Goal: Information Seeking & Learning: Compare options

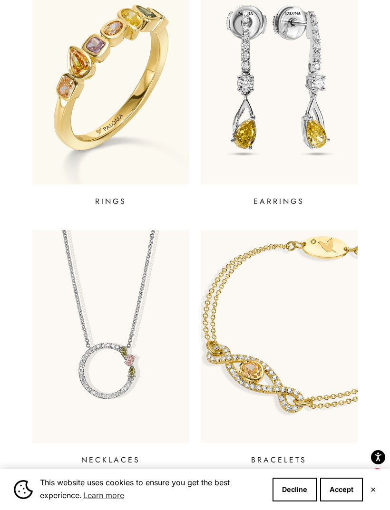
scroll to position [334, 0]
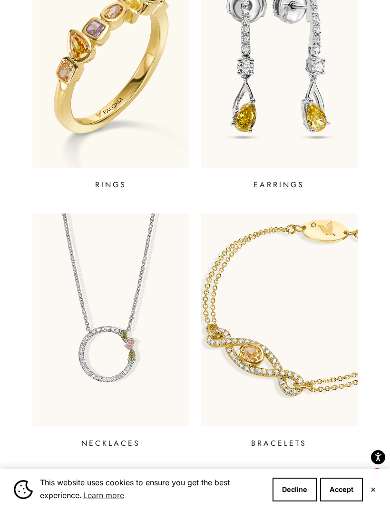
click at [293, 186] on p "EARRINGS" at bounding box center [278, 184] width 51 height 11
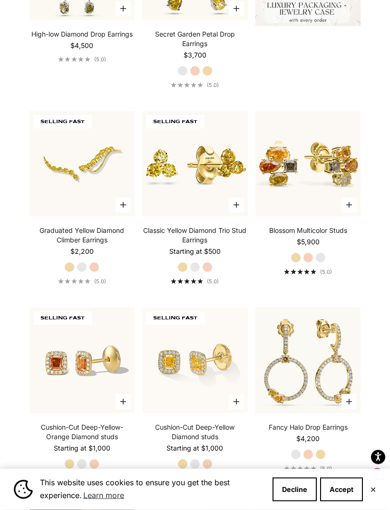
scroll to position [479, 0]
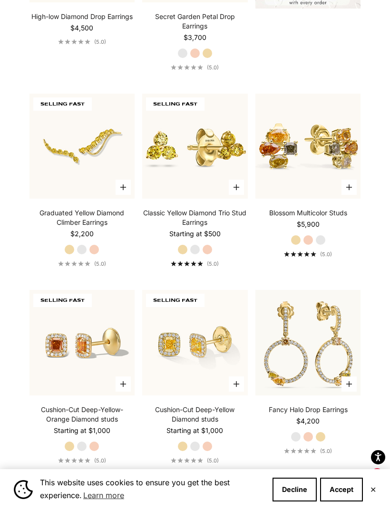
click at [223, 227] on link "Classic Yellow Diamond Trio Stud Earrings" at bounding box center [195, 217] width 106 height 19
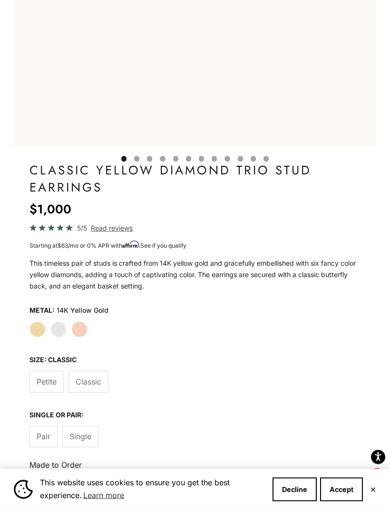
scroll to position [368, 0]
click at [50, 386] on span "Petite" at bounding box center [47, 382] width 20 height 12
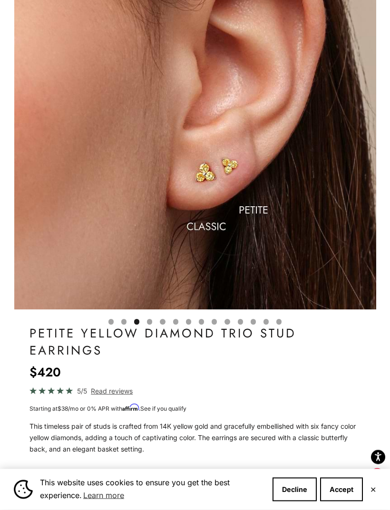
scroll to position [215, 0]
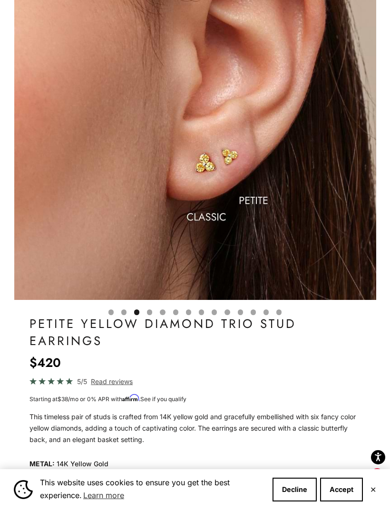
click at [84, 471] on fieldset "Metal: 14K Yellow Gold Yellow Gold White Gold Rose Gold" at bounding box center [194, 474] width 331 height 34
click at [78, 479] on label "Rose Gold" at bounding box center [79, 483] width 16 height 16
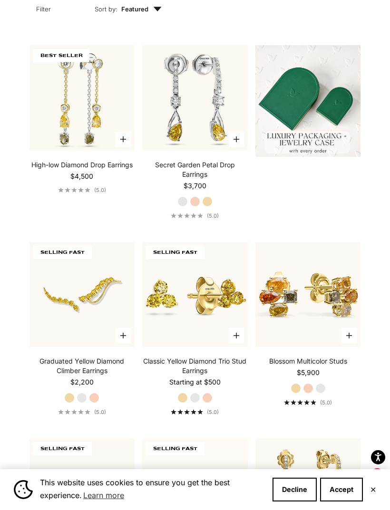
scroll to position [425, 0]
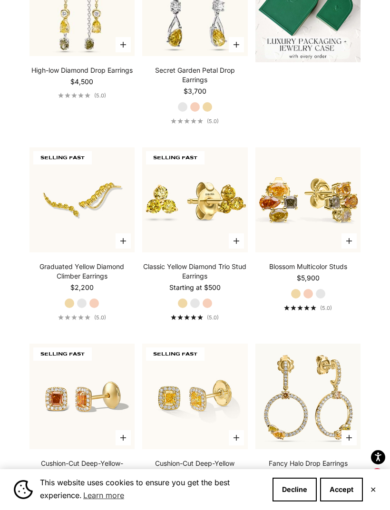
click at [345, 271] on link "Blossom Multicolor Studs" at bounding box center [308, 267] width 78 height 10
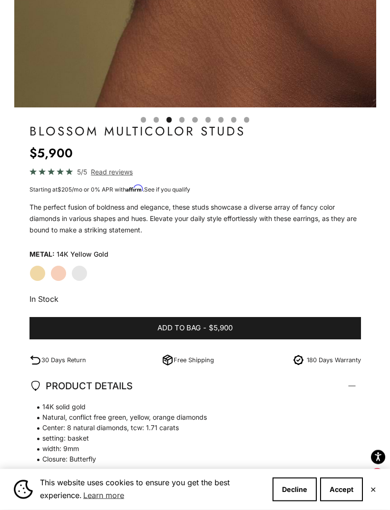
scroll to position [407, 0]
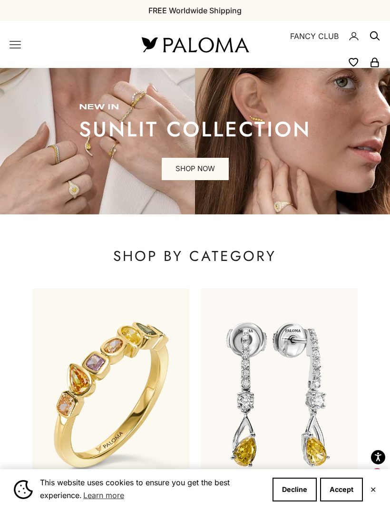
click at [19, 44] on icon "Primary navigation" at bounding box center [15, 44] width 11 height 11
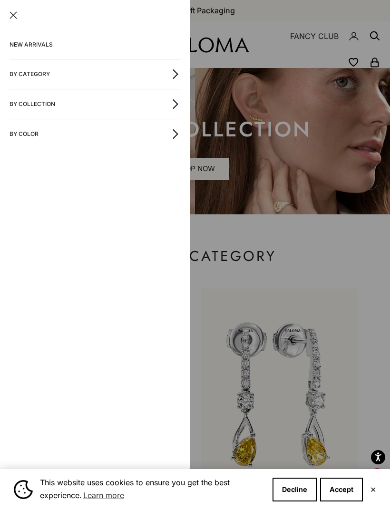
click at [40, 42] on link "NEW ARRIVALS" at bounding box center [95, 44] width 171 height 29
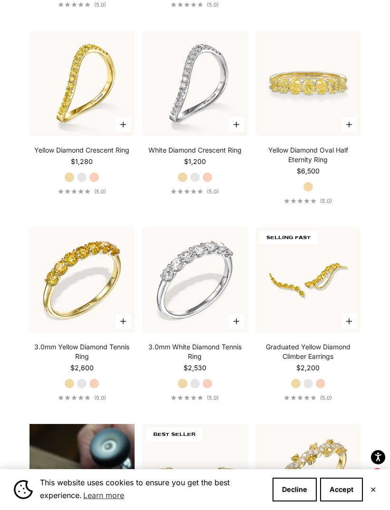
scroll to position [607, 0]
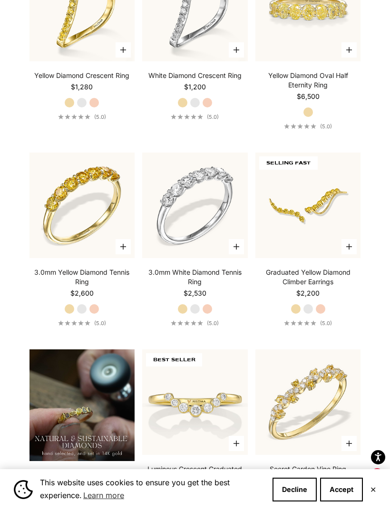
click at [338, 287] on link "Graduated Yellow Diamond Climber Earrings" at bounding box center [308, 277] width 106 height 19
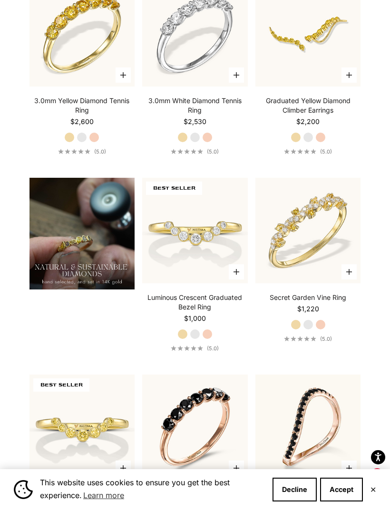
scroll to position [843, 0]
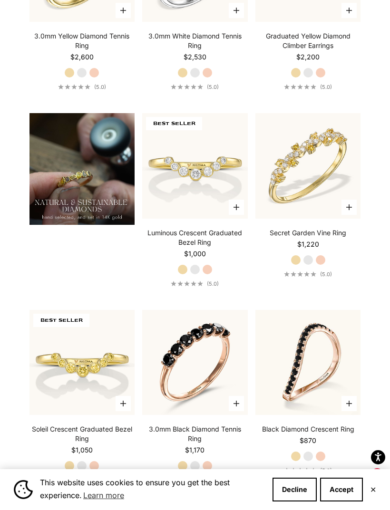
click at [334, 238] on link "Secret Garden Vine Ring" at bounding box center [308, 233] width 77 height 10
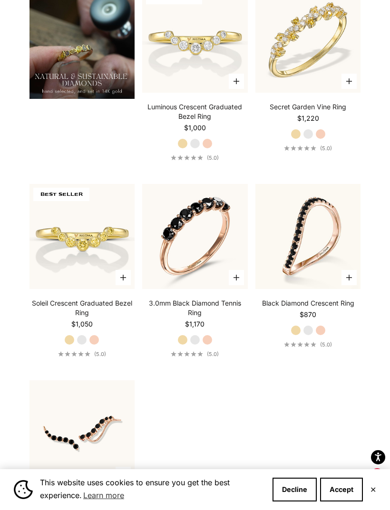
scroll to position [1093, 0]
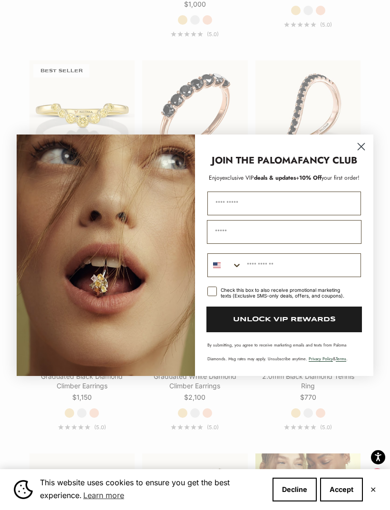
click at [360, 154] on circle "Close dialog" at bounding box center [361, 146] width 16 height 16
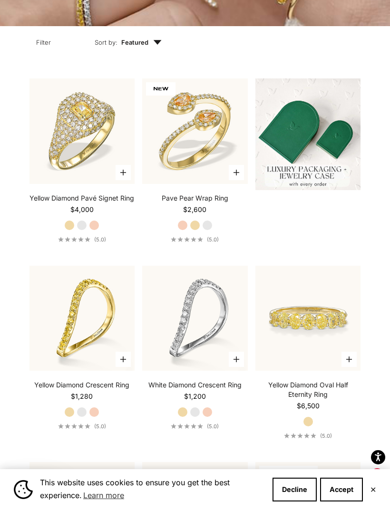
scroll to position [297, 0]
click at [225, 203] on link "Pave Pear Wrap Ring" at bounding box center [195, 199] width 67 height 10
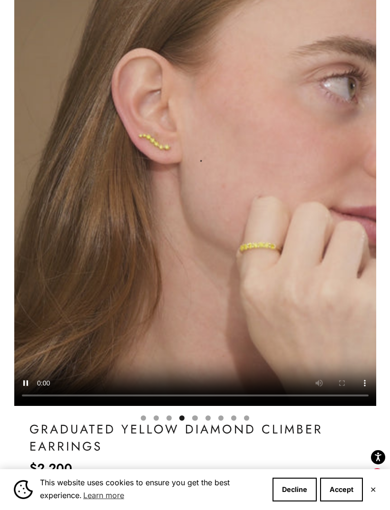
scroll to position [0, 1120]
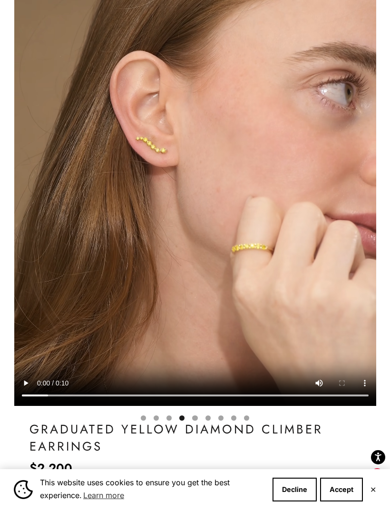
click at [199, 186] on video "#YellowGold\a#WhiteGold\a#RoseGold" at bounding box center [195, 182] width 362 height 448
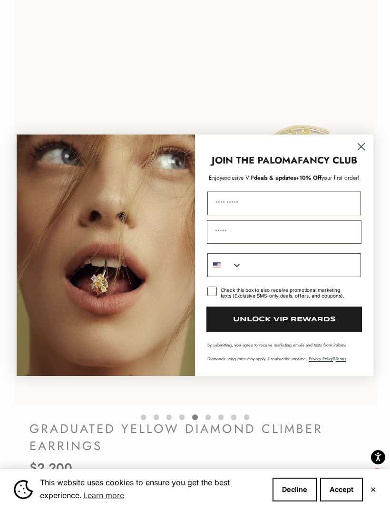
scroll to position [0, 0]
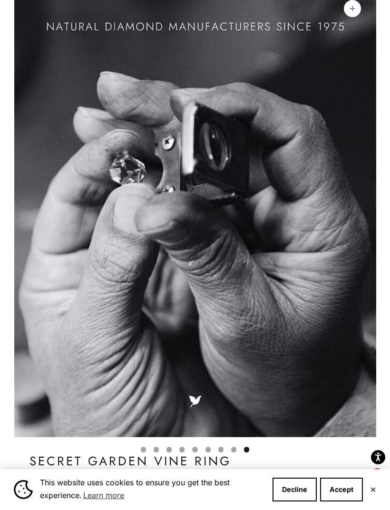
scroll to position [0, 2986]
click at [356, 10] on button "Zoom picture" at bounding box center [352, 8] width 17 height 17
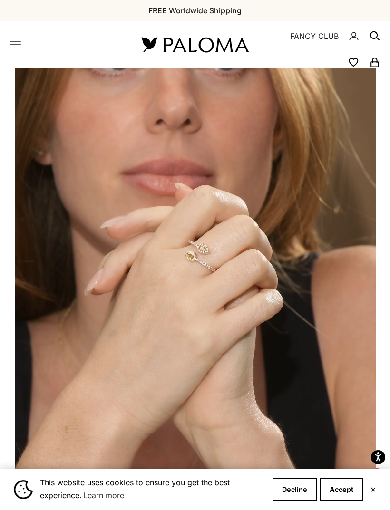
scroll to position [0, 373]
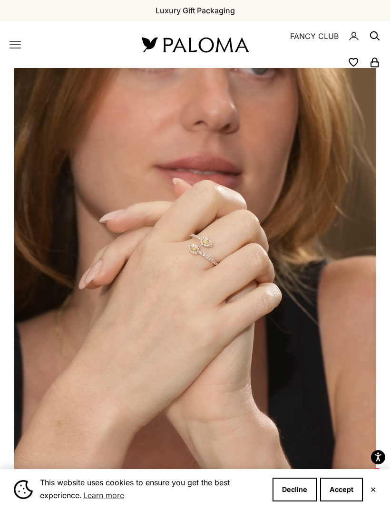
click at [301, 350] on video "#YellowGold\a#WhiteGold\a#RoseGold" at bounding box center [195, 292] width 362 height 448
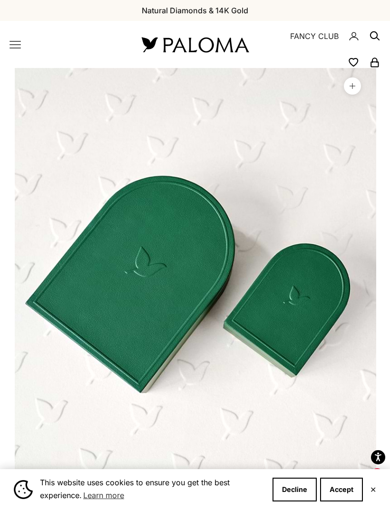
scroll to position [0, 2613]
click at [357, 85] on button "Zoom picture" at bounding box center [352, 86] width 17 height 17
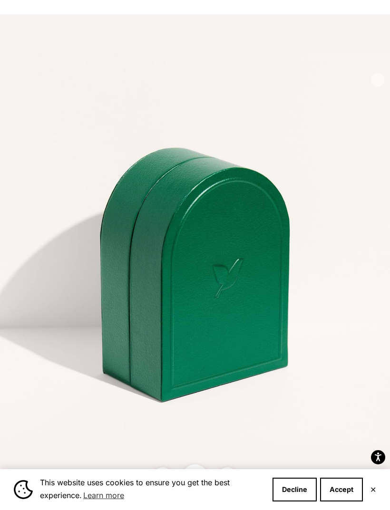
click at [42, 37] on img at bounding box center [195, 255] width 390 height 482
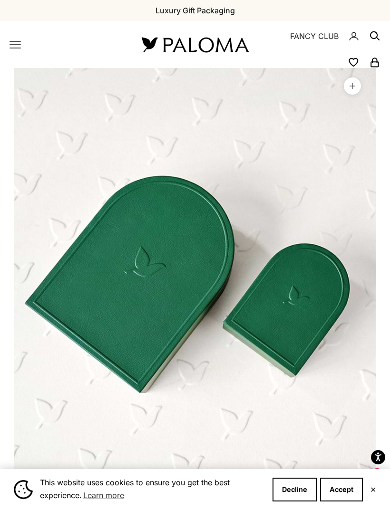
click at [20, 41] on icon "Primary navigation" at bounding box center [15, 44] width 10 height 7
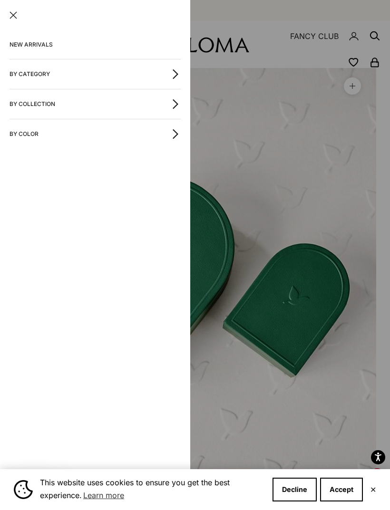
click at [174, 73] on icon "button" at bounding box center [175, 74] width 10 height 10
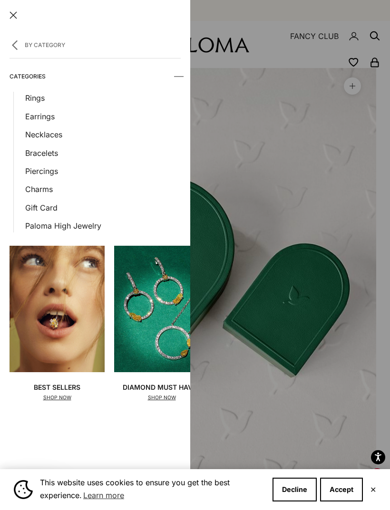
click at [40, 98] on link "Rings" at bounding box center [102, 98] width 155 height 12
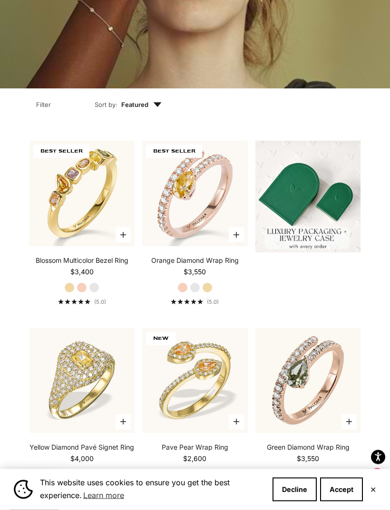
scroll to position [235, 0]
click at [217, 265] on link "Orange Diamond Wrap Ring" at bounding box center [194, 261] width 87 height 10
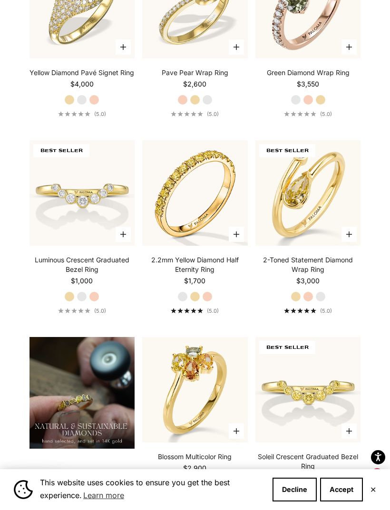
scroll to position [618, 0]
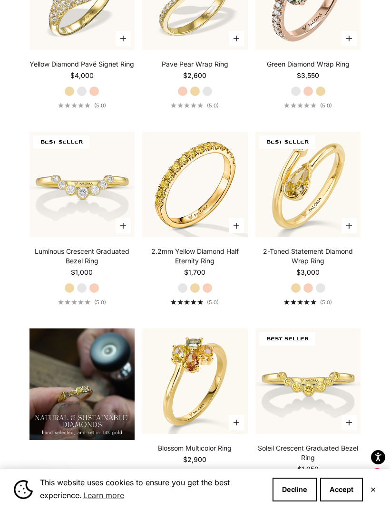
click at [341, 266] on link "2-Toned Statement Diamond Wrap Ring" at bounding box center [308, 256] width 106 height 19
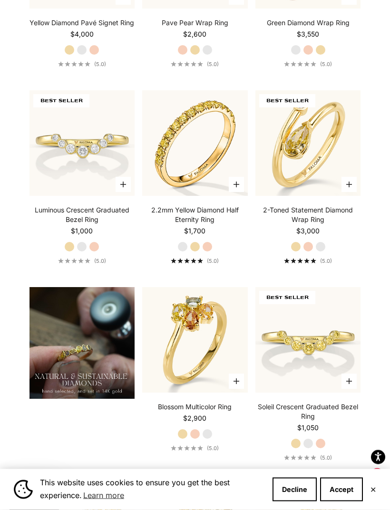
scroll to position [659, 0]
click at [199, 252] on label "Yellow Gold" at bounding box center [195, 247] width 10 height 10
click at [209, 252] on label "Rose Gold" at bounding box center [207, 247] width 10 height 10
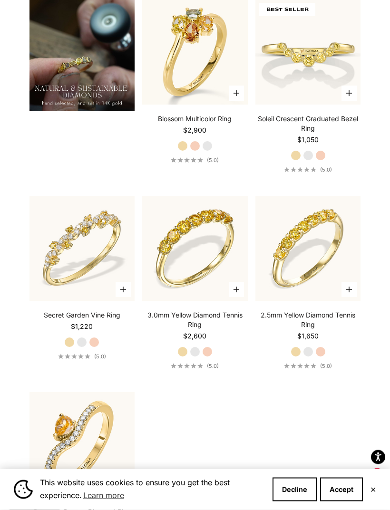
scroll to position [948, 0]
click at [309, 357] on label "White Gold" at bounding box center [308, 352] width 10 height 10
click at [324, 357] on label "Rose Gold" at bounding box center [320, 352] width 10 height 10
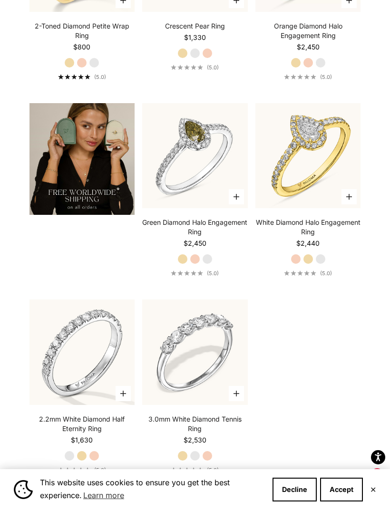
scroll to position [2070, 0]
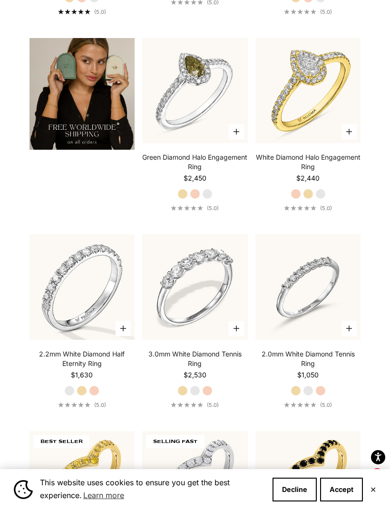
click at [84, 396] on label "Yellow Gold" at bounding box center [82, 391] width 10 height 10
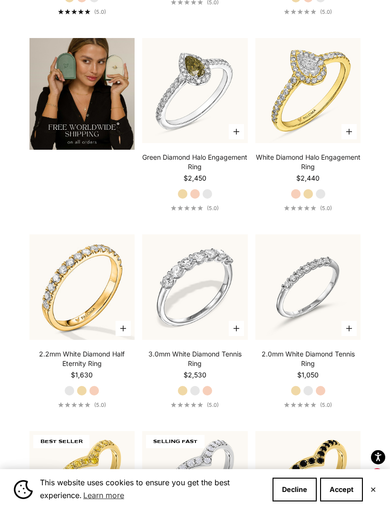
click at [98, 396] on label "Rose Gold" at bounding box center [94, 391] width 10 height 10
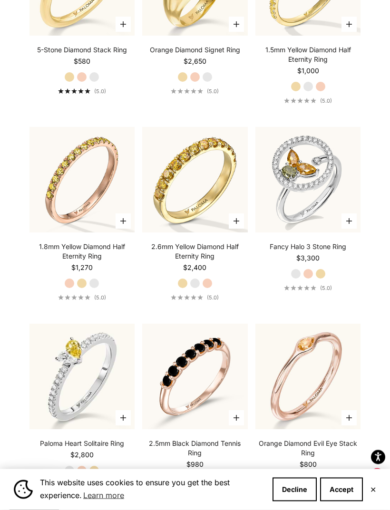
scroll to position [2758, 0]
click at [328, 252] on link "Fancy Halo 3 Stone Ring" at bounding box center [308, 247] width 77 height 10
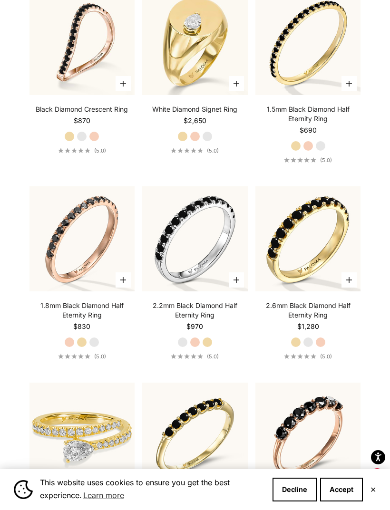
scroll to position [3679, 0]
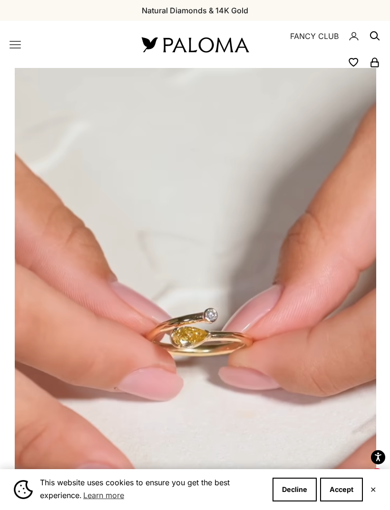
scroll to position [0, 1120]
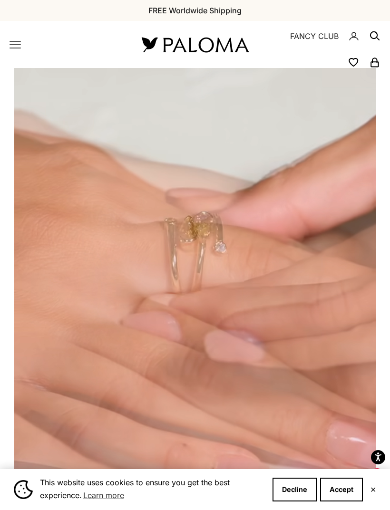
click at [347, 282] on video "#YellowGold\a#WhiteGold\a#RoseGold" at bounding box center [195, 292] width 362 height 448
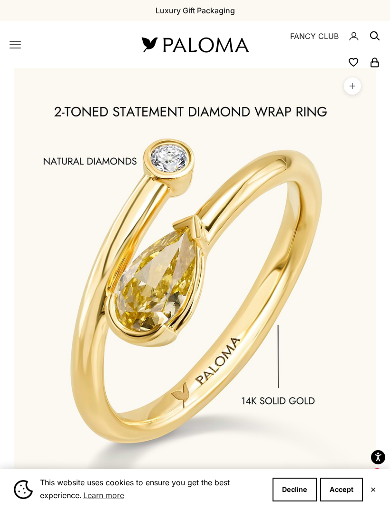
scroll to position [0, 1866]
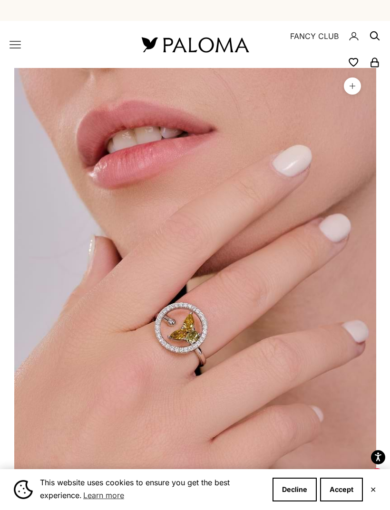
scroll to position [0, 373]
click at [351, 87] on icon at bounding box center [352, 86] width 6 height 6
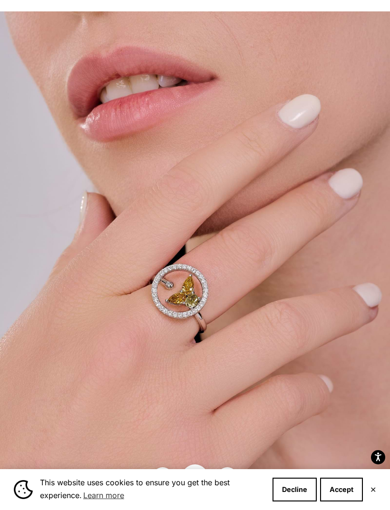
click at [375, 39] on img at bounding box center [195, 254] width 390 height 487
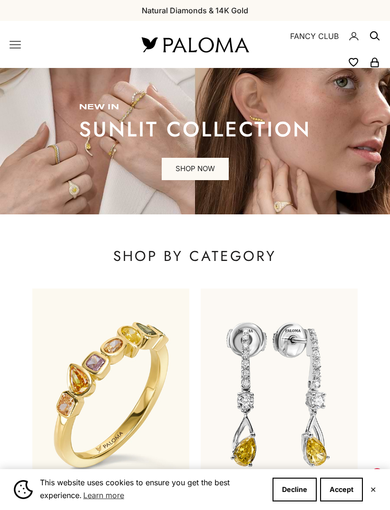
click at [19, 40] on icon "Primary navigation" at bounding box center [15, 44] width 11 height 11
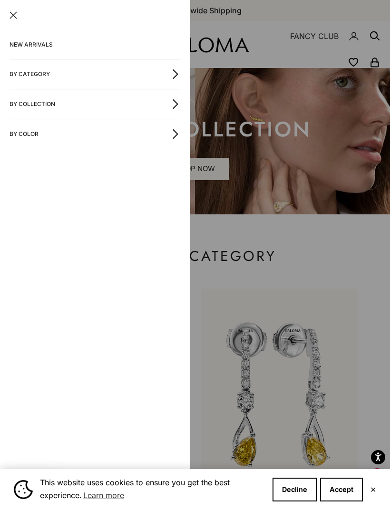
click at [176, 75] on icon "button" at bounding box center [176, 74] width 4 height 9
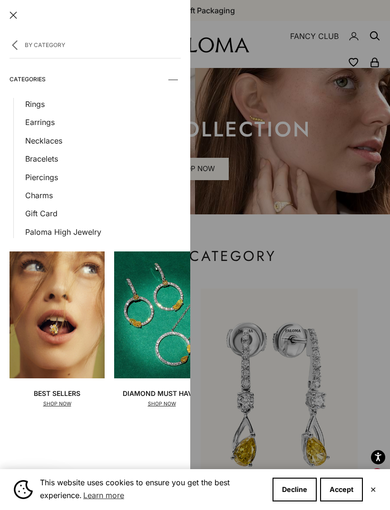
click at [50, 127] on link "Earrings" at bounding box center [102, 122] width 155 height 12
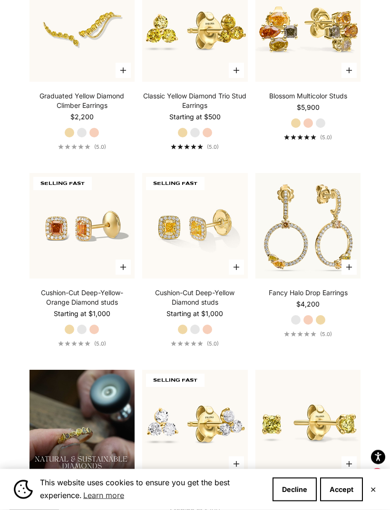
scroll to position [596, 0]
click at [337, 298] on link "Fancy Halo Drop Earrings" at bounding box center [308, 293] width 79 height 10
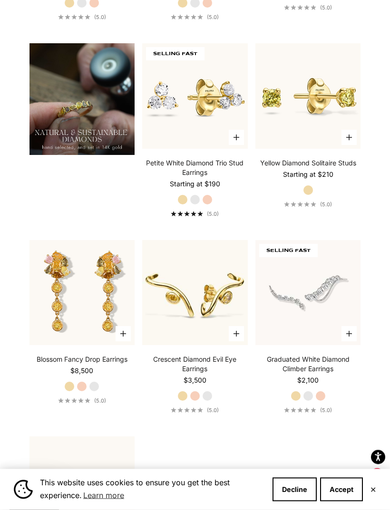
scroll to position [922, 0]
click at [222, 370] on link "Crescent Diamond Evil Eye Earrings" at bounding box center [195, 364] width 106 height 19
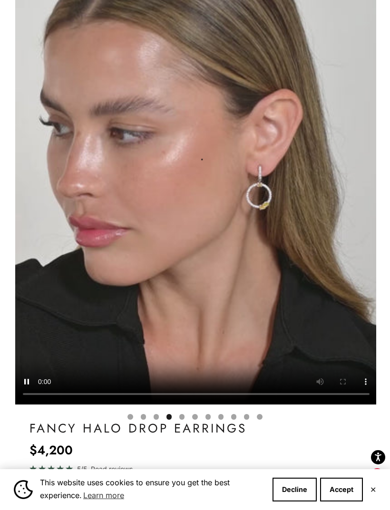
scroll to position [0, 1120]
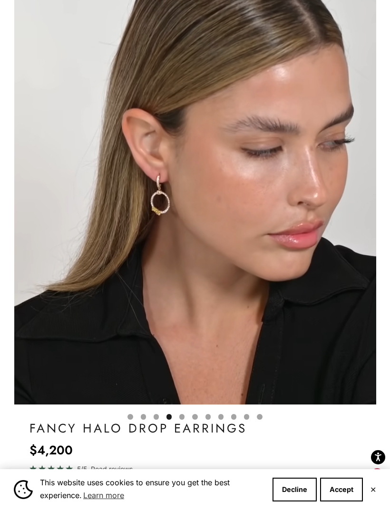
click at [328, 291] on video "#YellowGold\a#RoseGold\a#WhiteGold" at bounding box center [195, 181] width 362 height 448
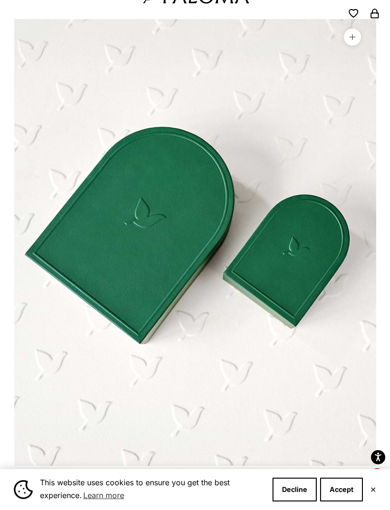
scroll to position [0, 0]
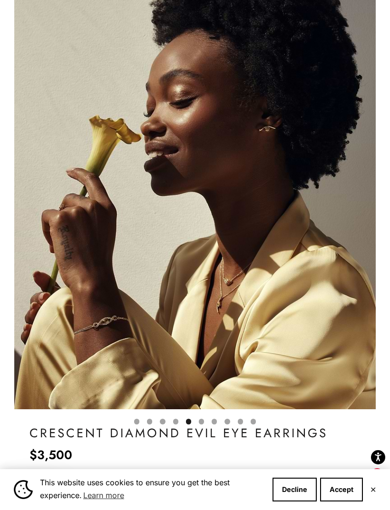
scroll to position [0, 1493]
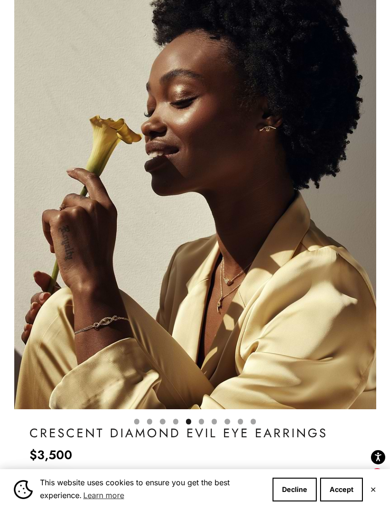
click at [31, 37] on img "Item 7 of 14" at bounding box center [195, 185] width 362 height 447
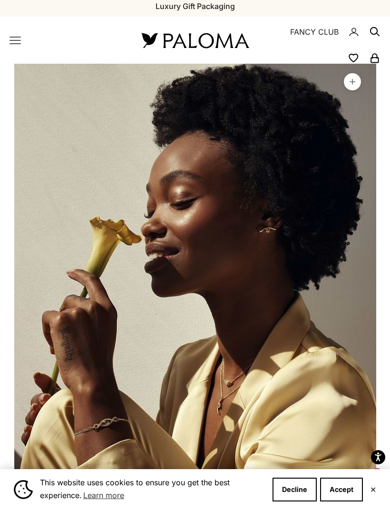
scroll to position [0, 0]
